Goal: Task Accomplishment & Management: Manage account settings

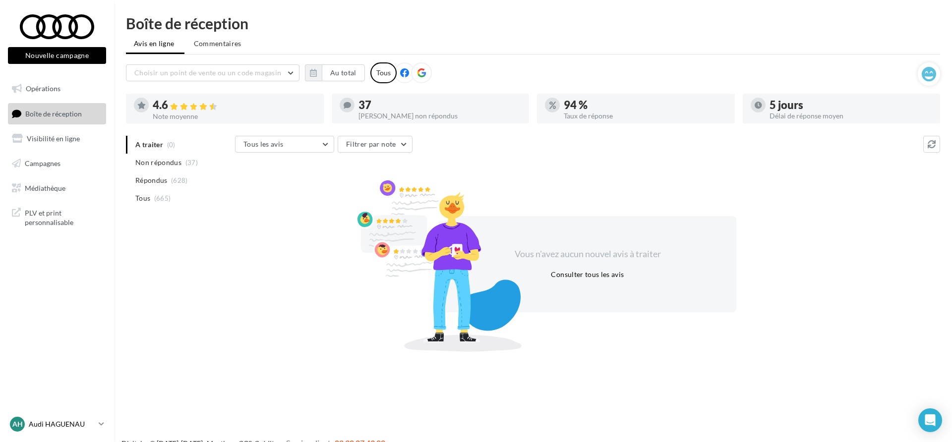
click at [76, 430] on div "AH Audi HAGUENAU audi-hagu-mar" at bounding box center [52, 424] width 85 height 15
click at [63, 424] on p "Audi HAGUENAU" at bounding box center [62, 425] width 66 height 10
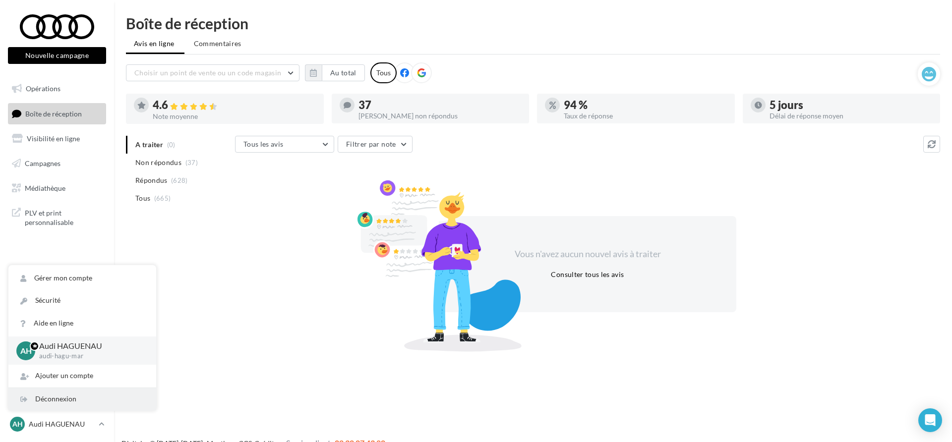
click at [62, 403] on div "Déconnexion" at bounding box center [82, 399] width 148 height 22
